Goal: Task Accomplishment & Management: Manage account settings

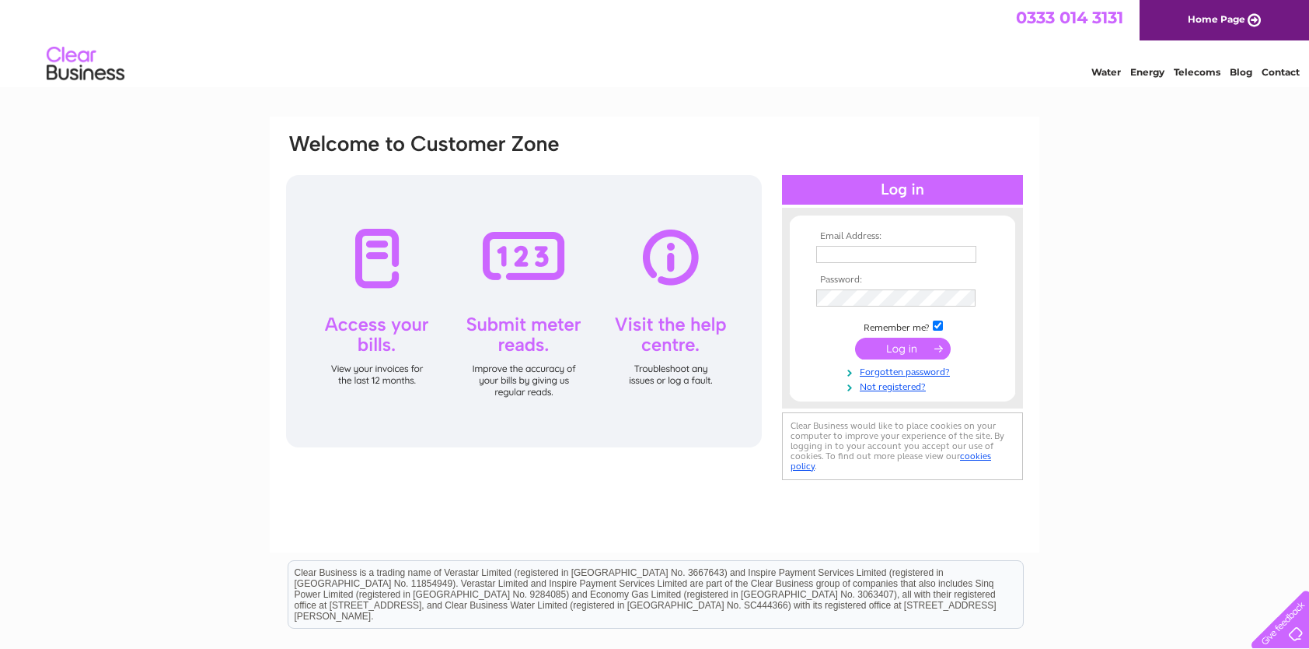
type input "[EMAIL_ADDRESS][DOMAIN_NAME]"
click at [902, 346] on input "submit" at bounding box center [903, 348] width 96 height 22
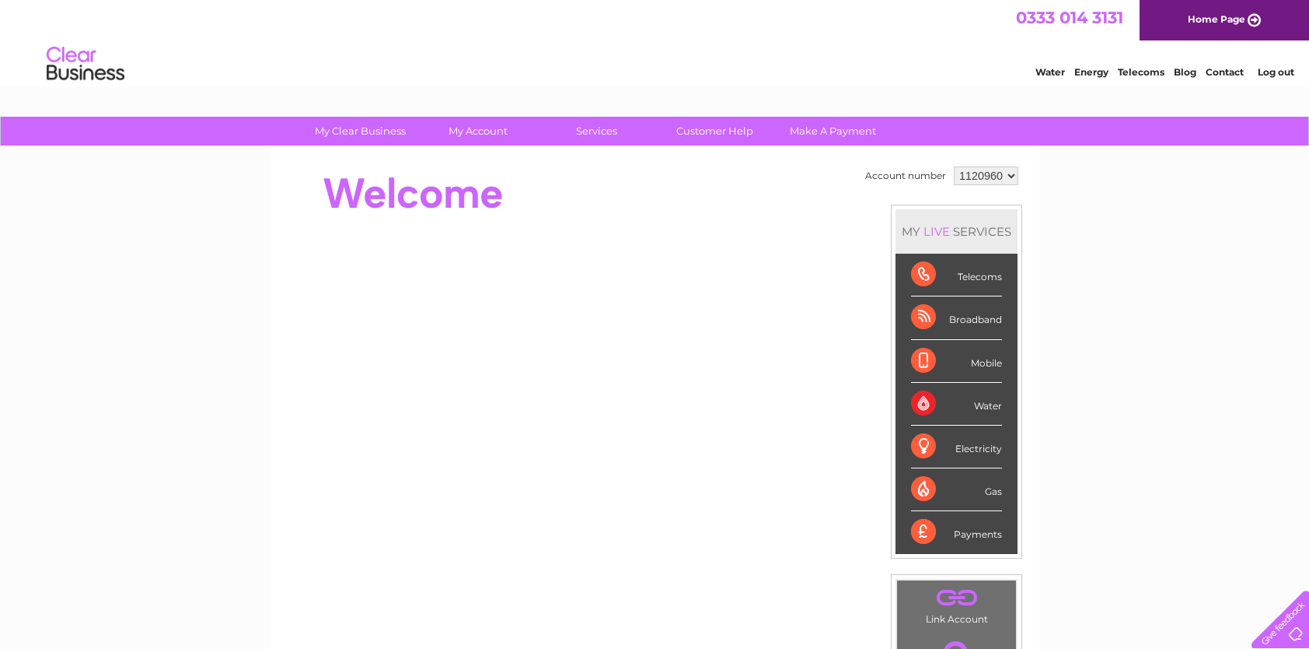
click at [1002, 171] on select "1120960" at bounding box center [986, 175] width 65 height 19
click at [919, 439] on div "Electricity" at bounding box center [956, 446] width 91 height 43
click at [988, 402] on div "Water" at bounding box center [956, 404] width 91 height 43
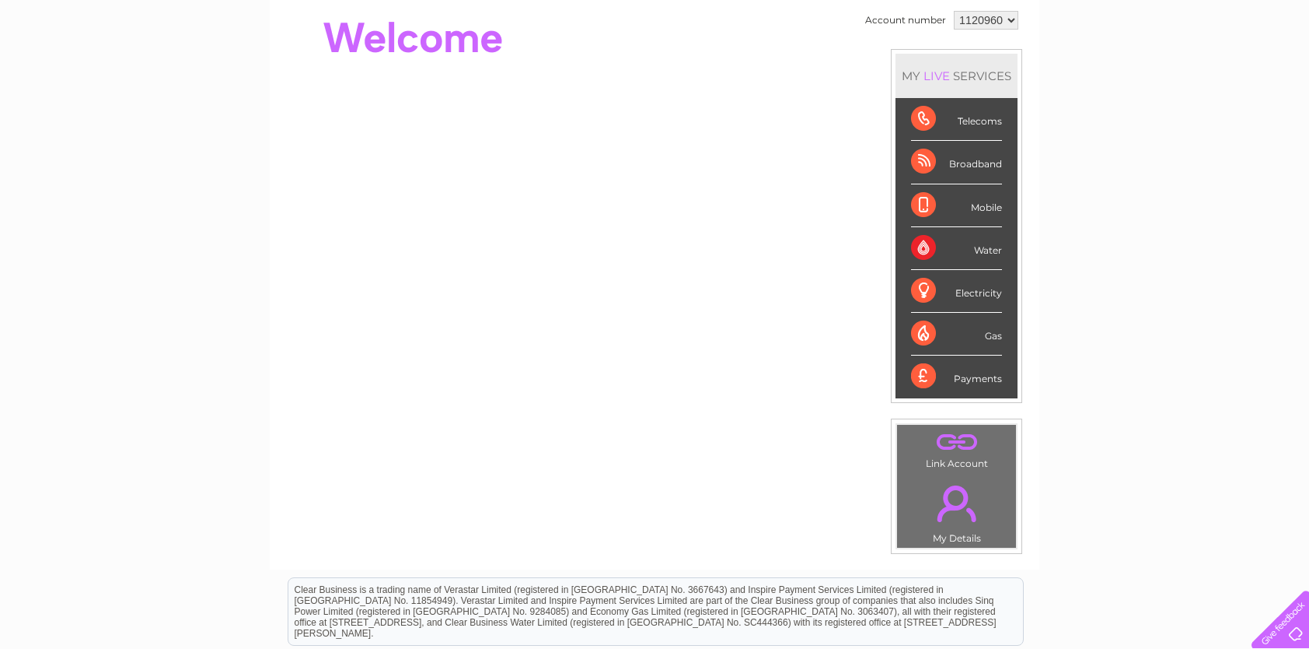
click at [922, 246] on div "Water" at bounding box center [956, 248] width 91 height 43
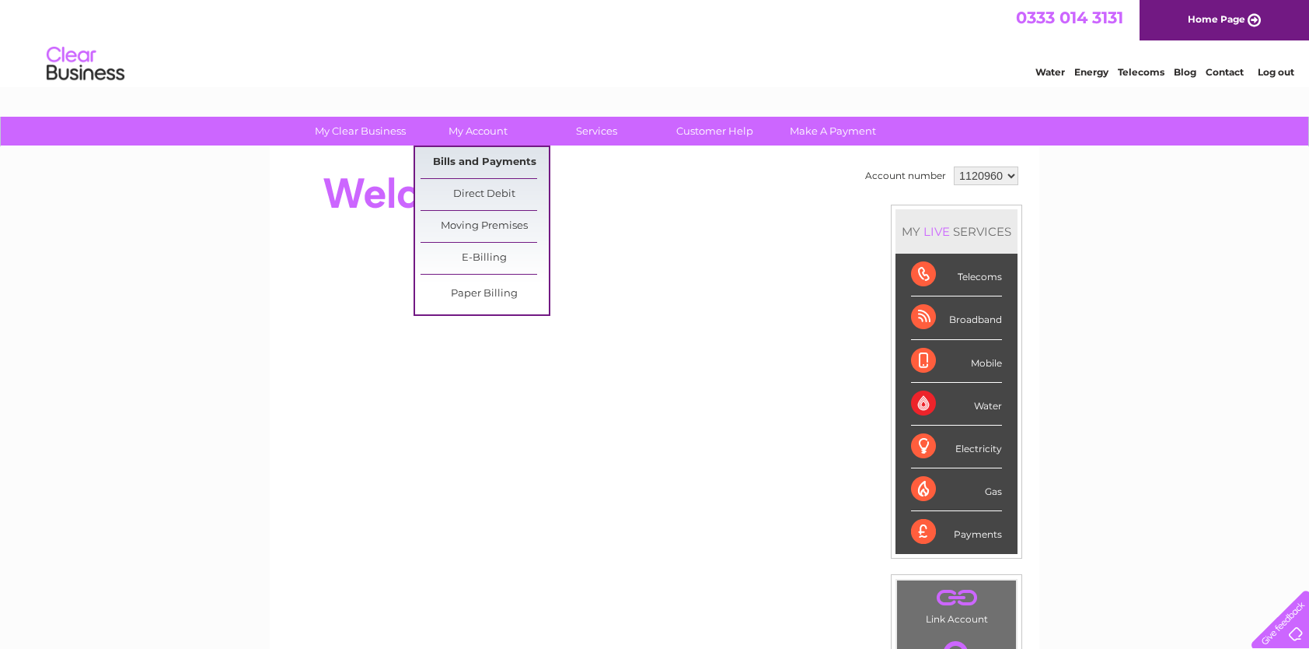
click at [486, 157] on link "Bills and Payments" at bounding box center [485, 162] width 128 height 31
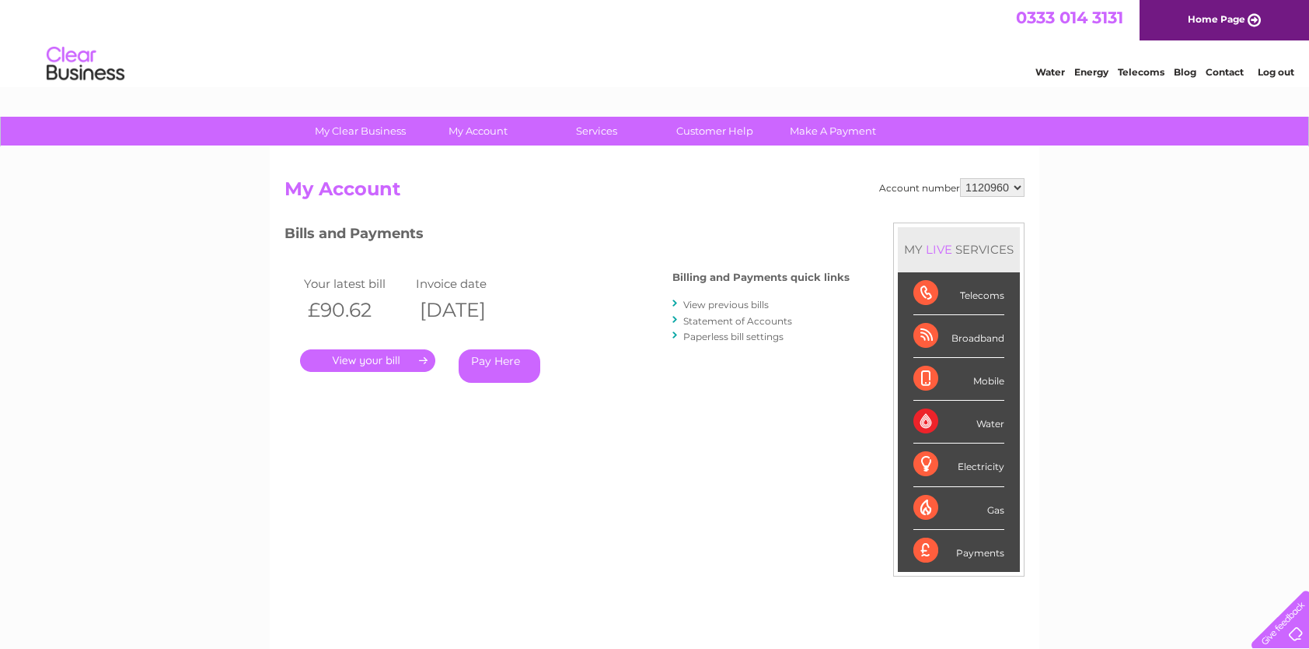
click at [421, 357] on link "." at bounding box center [367, 360] width 135 height 23
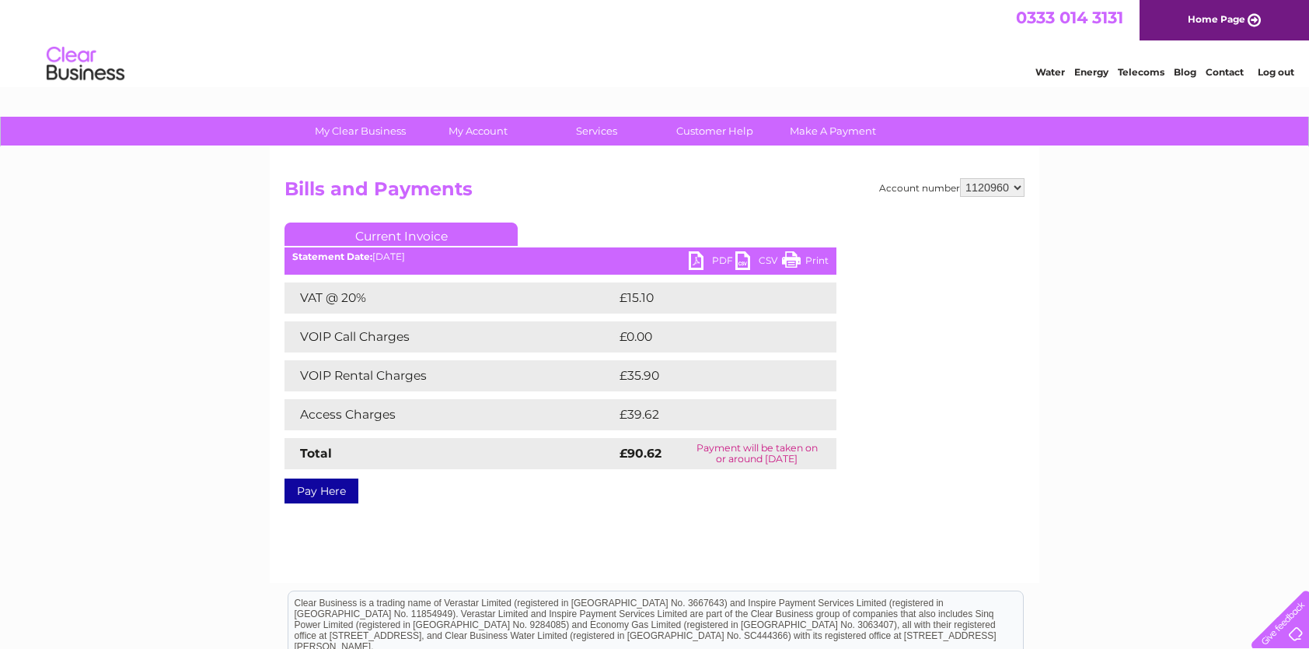
click at [704, 261] on link "PDF" at bounding box center [712, 262] width 47 height 23
